Goal: Information Seeking & Learning: Learn about a topic

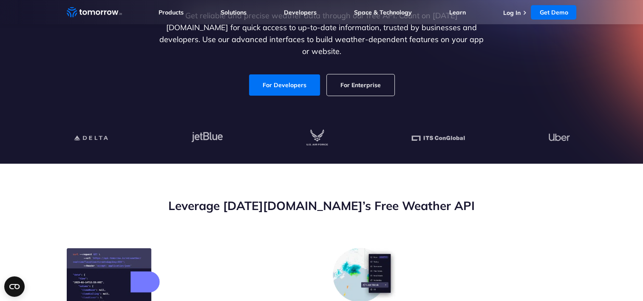
scroll to position [128, 0]
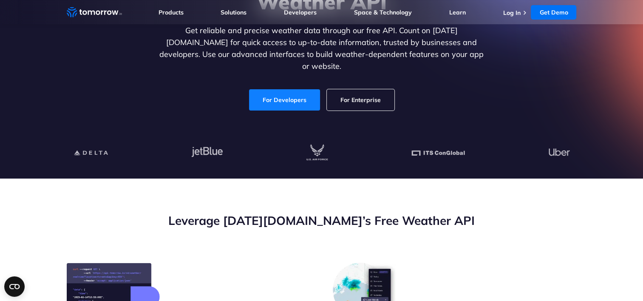
click at [285, 94] on link "For Developers" at bounding box center [284, 99] width 71 height 21
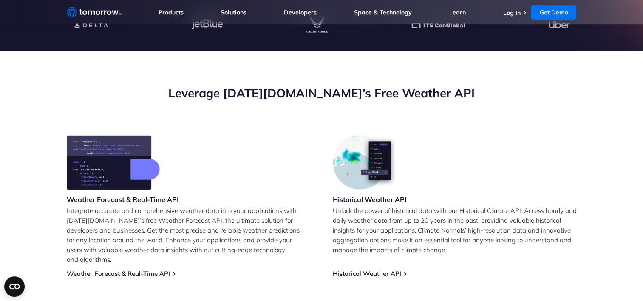
scroll to position [371, 0]
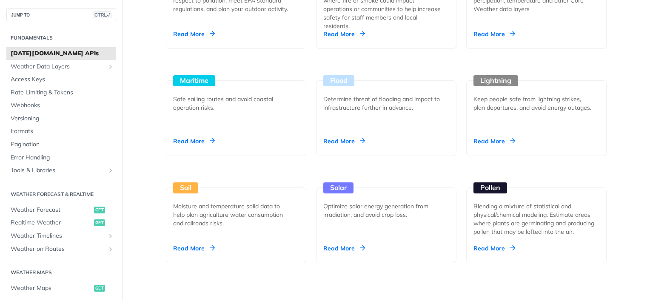
scroll to position [893, 0]
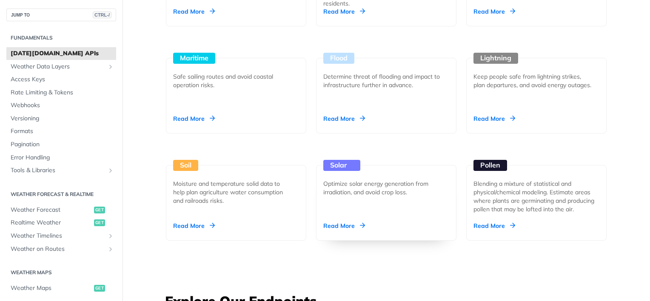
click at [350, 224] on div "Read More" at bounding box center [344, 226] width 42 height 9
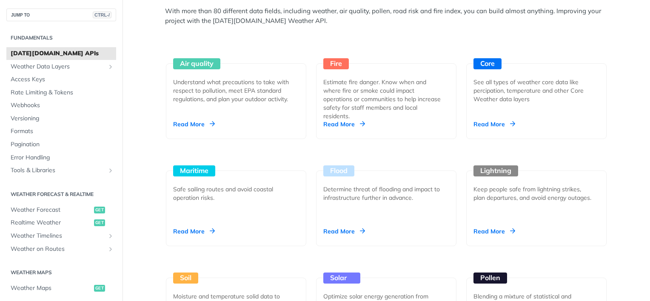
scroll to position [765, 0]
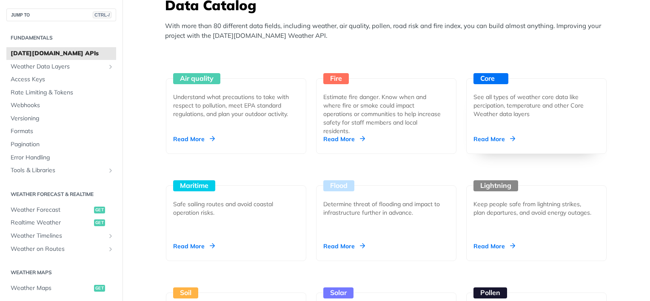
click at [494, 138] on div "Read More" at bounding box center [494, 139] width 42 height 9
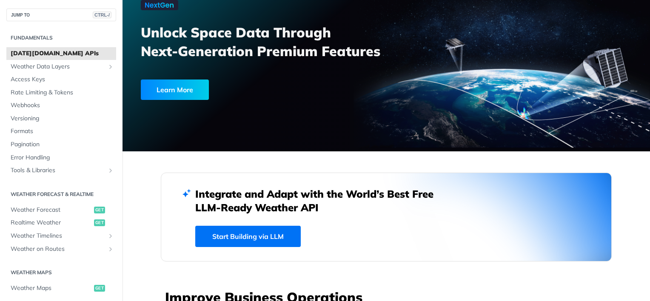
scroll to position [0, 0]
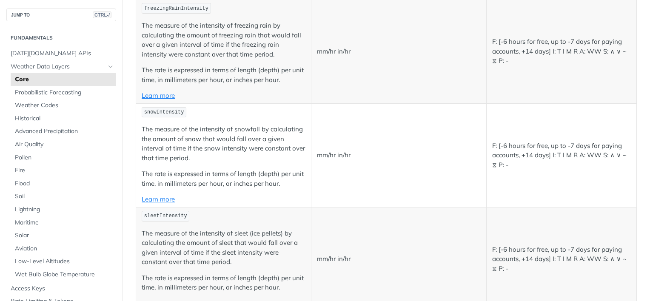
scroll to position [1914, 0]
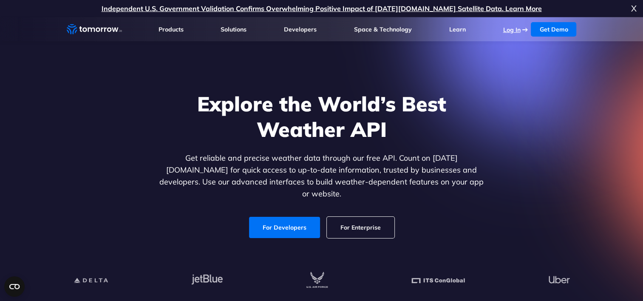
click at [515, 28] on link "Log In" at bounding box center [511, 30] width 17 height 8
